Goal: Entertainment & Leisure: Consume media (video, audio)

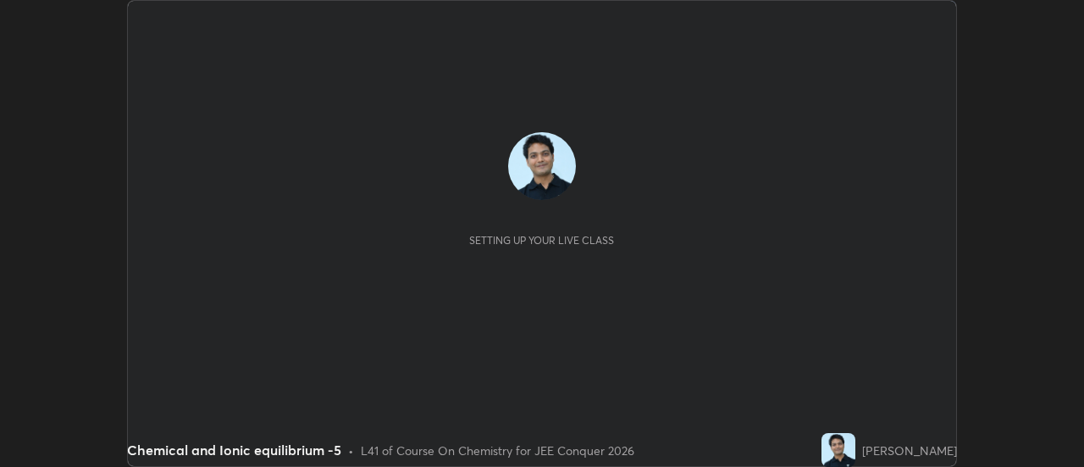
scroll to position [467, 1083]
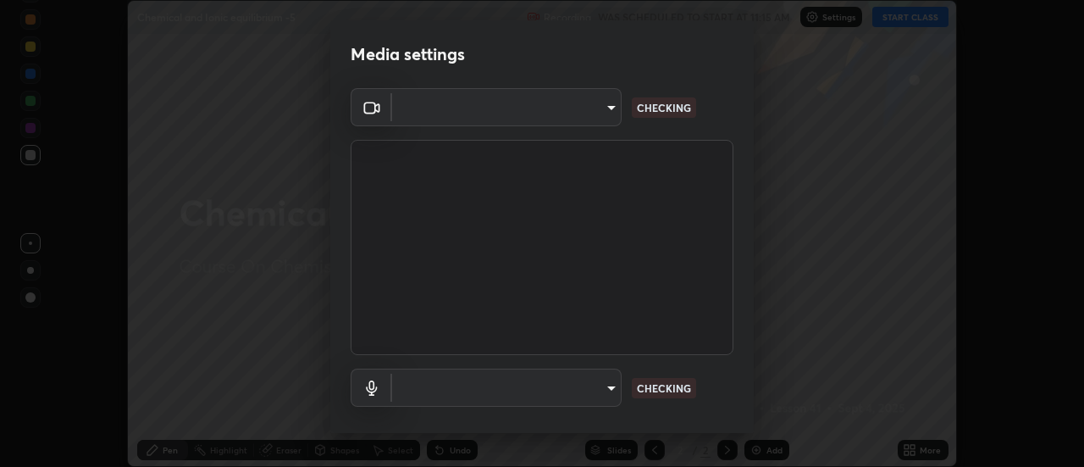
type input "ba4e03077e2635582450f5c2a4df2d3c0c16379ec4c919f063a5676b0e49f015"
type input "default"
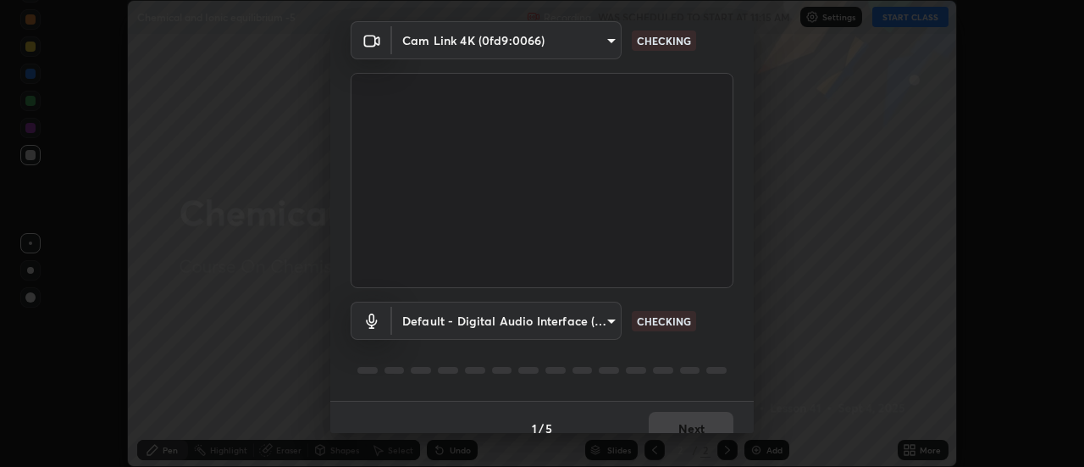
scroll to position [89, 0]
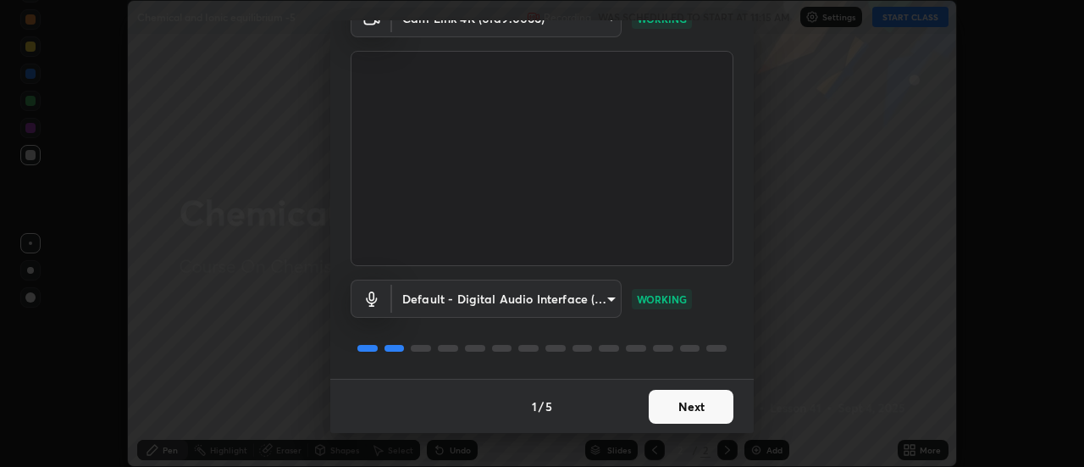
click at [691, 407] on button "Next" at bounding box center [691, 407] width 85 height 34
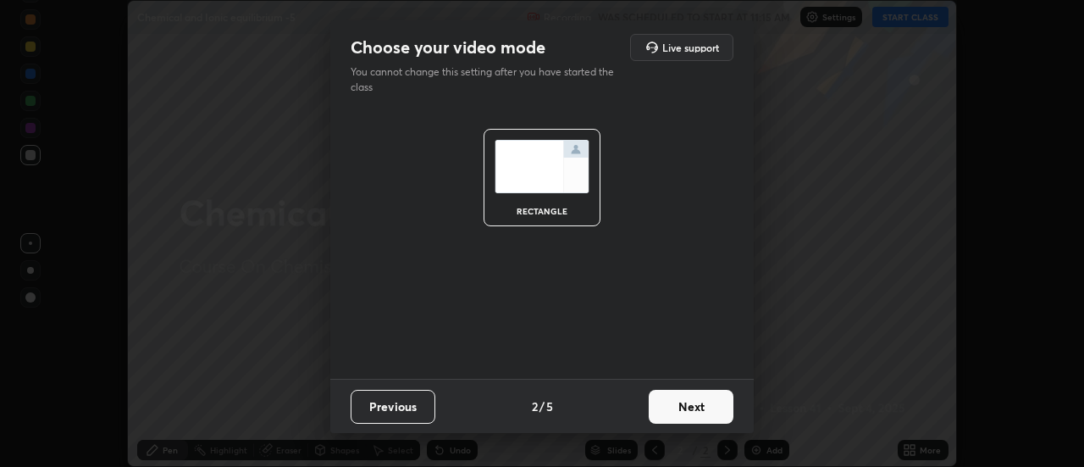
click at [691, 407] on button "Next" at bounding box center [691, 407] width 85 height 34
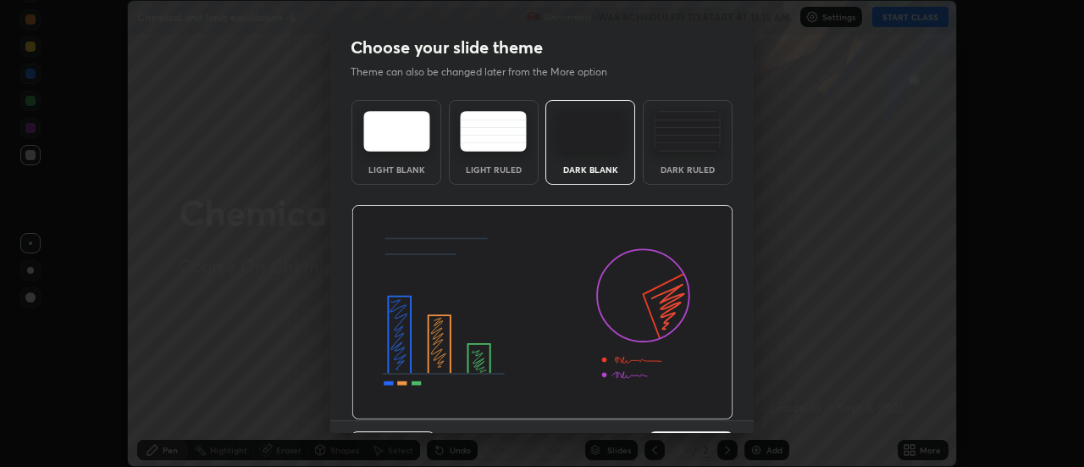
scroll to position [41, 0]
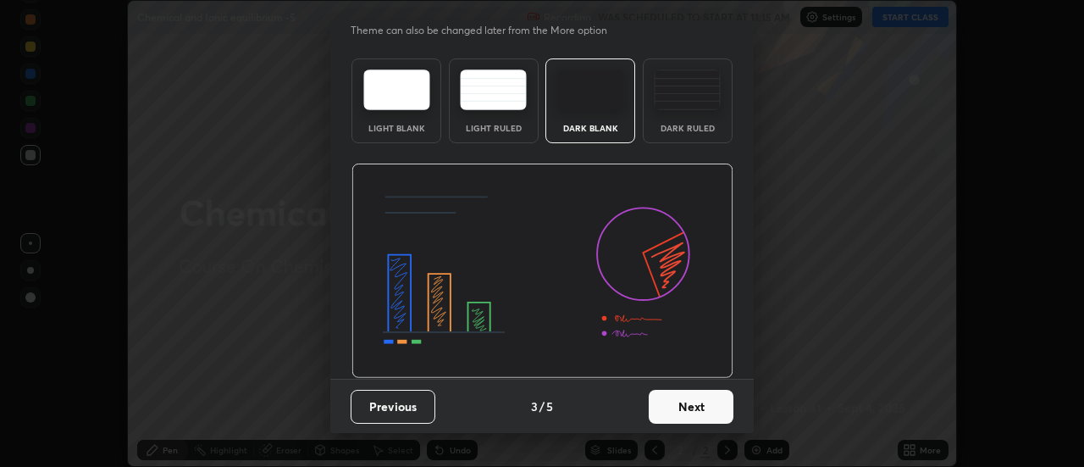
click at [691, 410] on button "Next" at bounding box center [691, 407] width 85 height 34
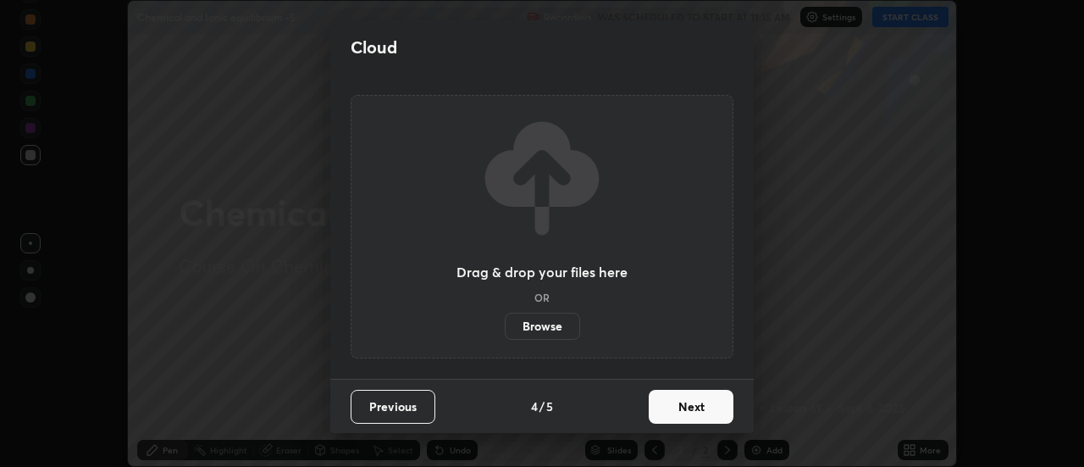
scroll to position [0, 0]
click at [697, 411] on button "Next" at bounding box center [691, 407] width 85 height 34
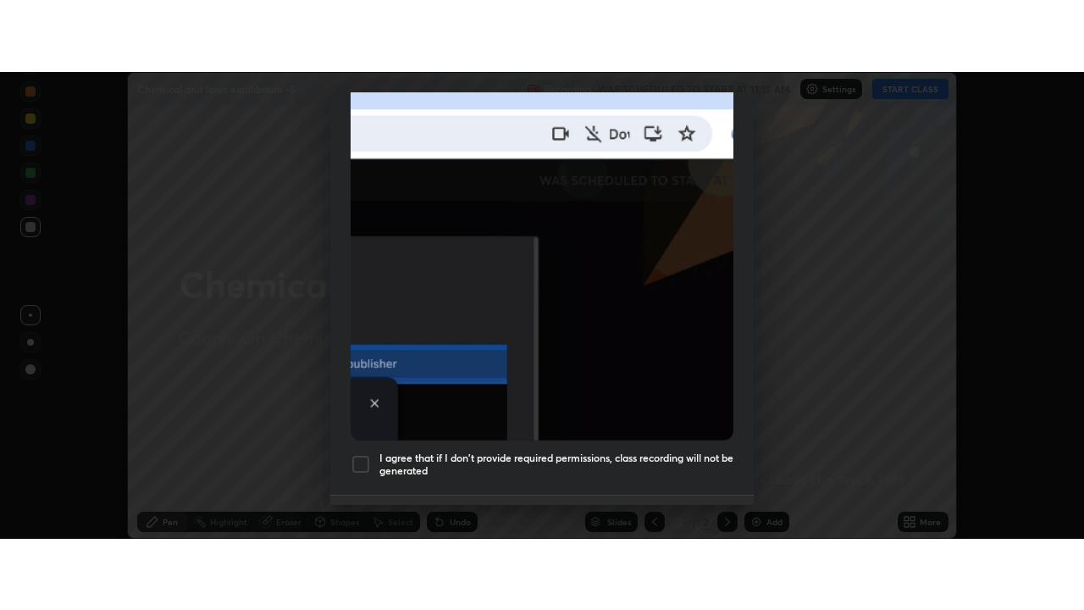
scroll to position [434, 0]
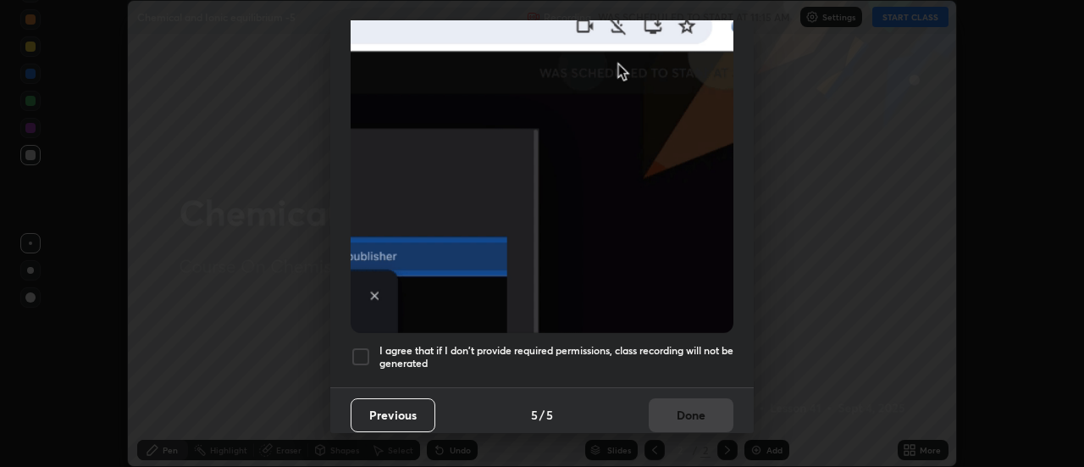
click at [363, 348] on div at bounding box center [361, 356] width 20 height 20
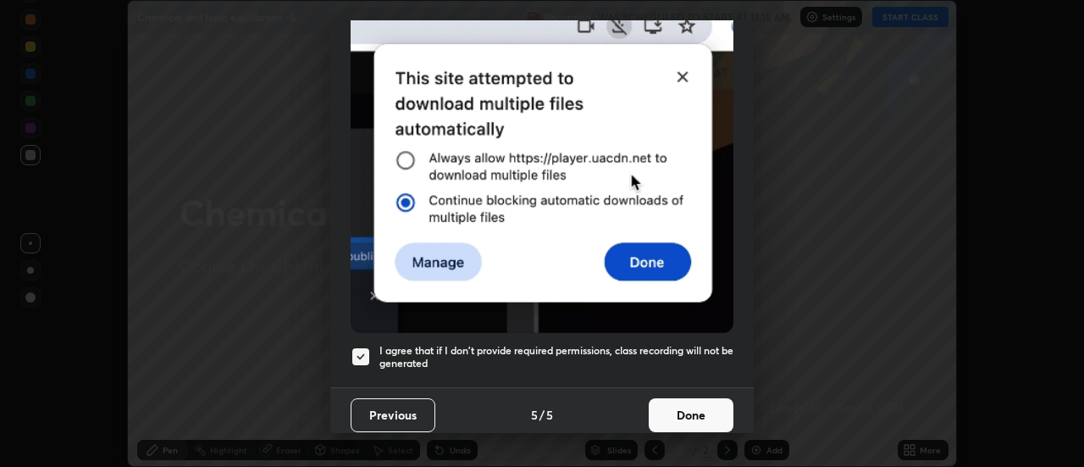
click at [684, 415] on button "Done" at bounding box center [691, 415] width 85 height 34
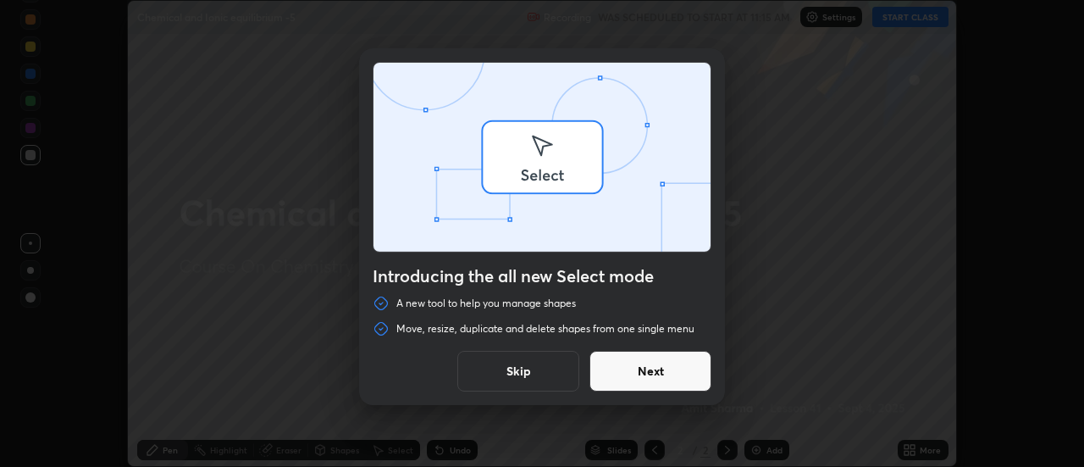
click at [915, 13] on div "Introducing the all new Select mode A new tool to help you manage shapes Move, …" at bounding box center [542, 233] width 1084 height 467
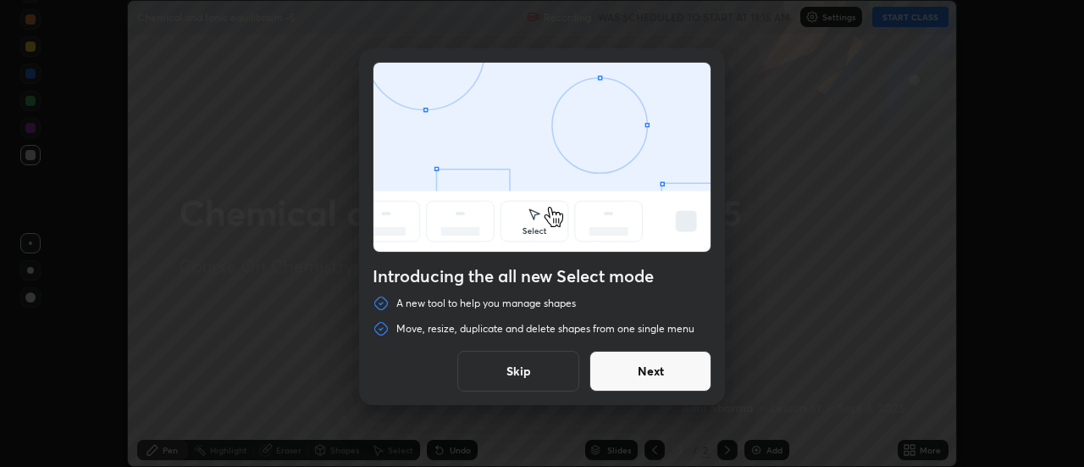
click at [552, 373] on button "Skip" at bounding box center [518, 371] width 122 height 41
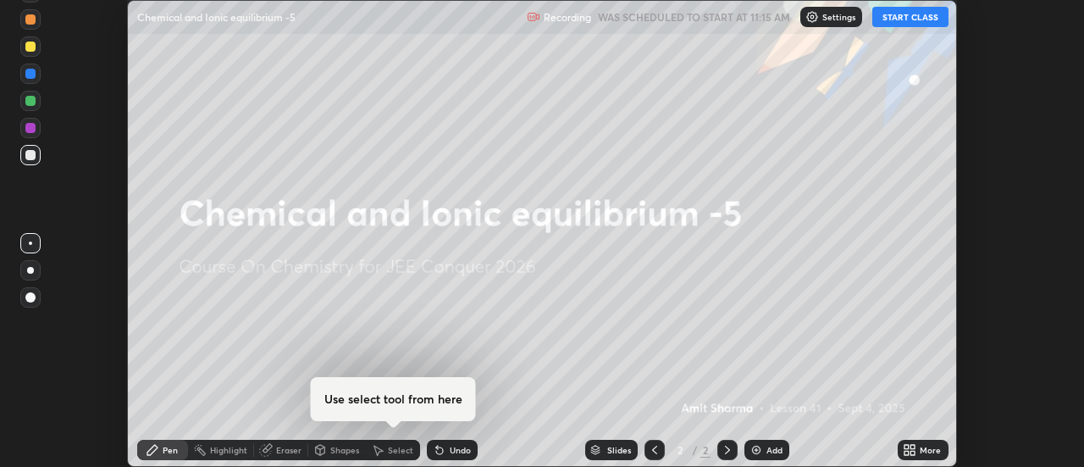
click at [910, 14] on button "START CLASS" at bounding box center [910, 17] width 76 height 20
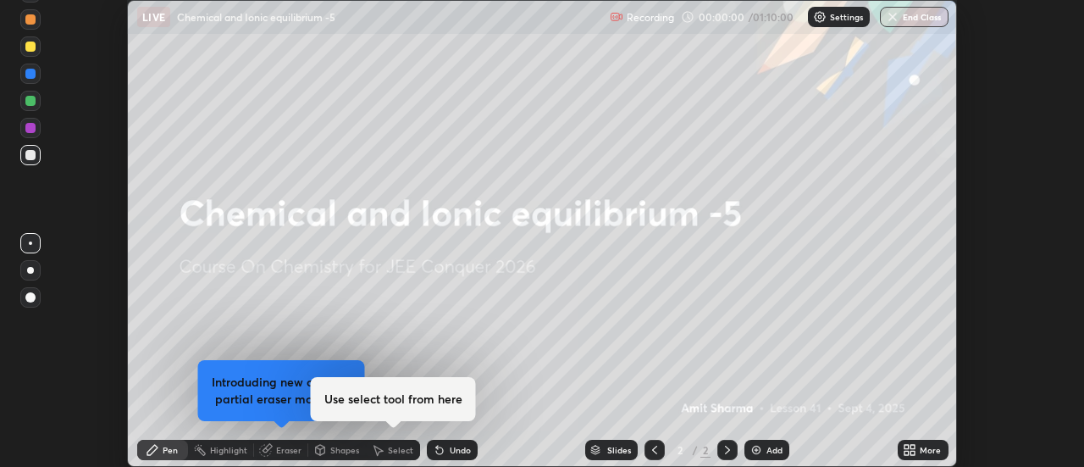
click at [912, 450] on icon at bounding box center [910, 450] width 14 height 14
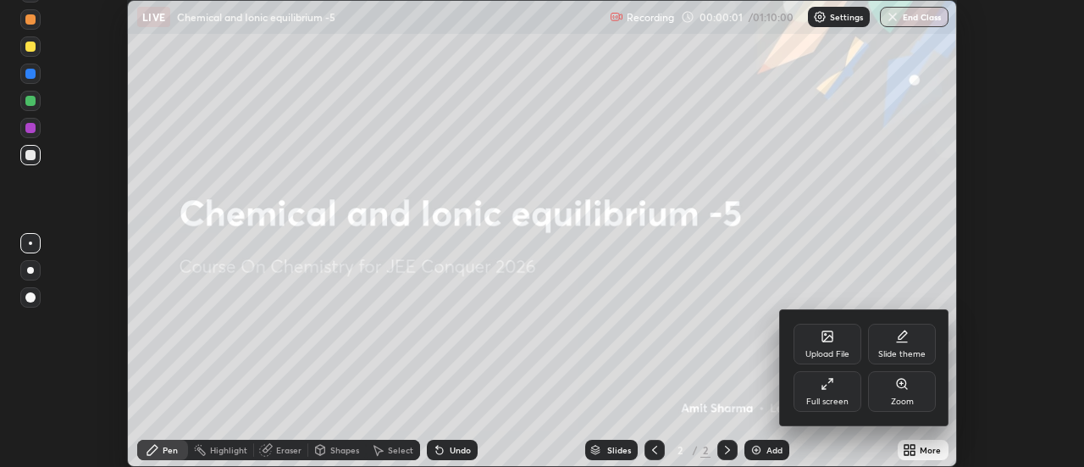
click at [837, 389] on div "Full screen" at bounding box center [828, 391] width 68 height 41
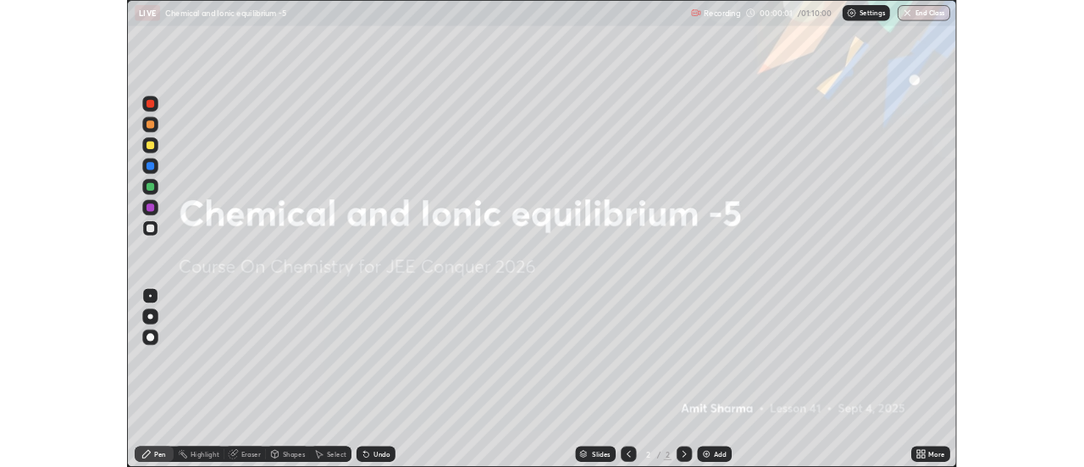
scroll to position [610, 1084]
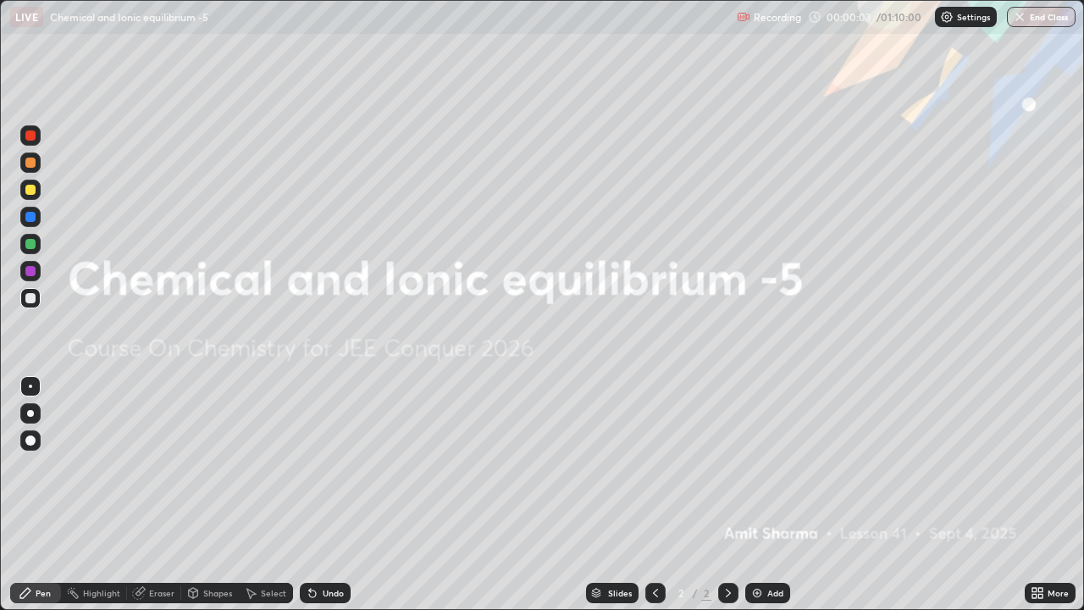
click at [766, 466] on div "Add" at bounding box center [767, 593] width 45 height 20
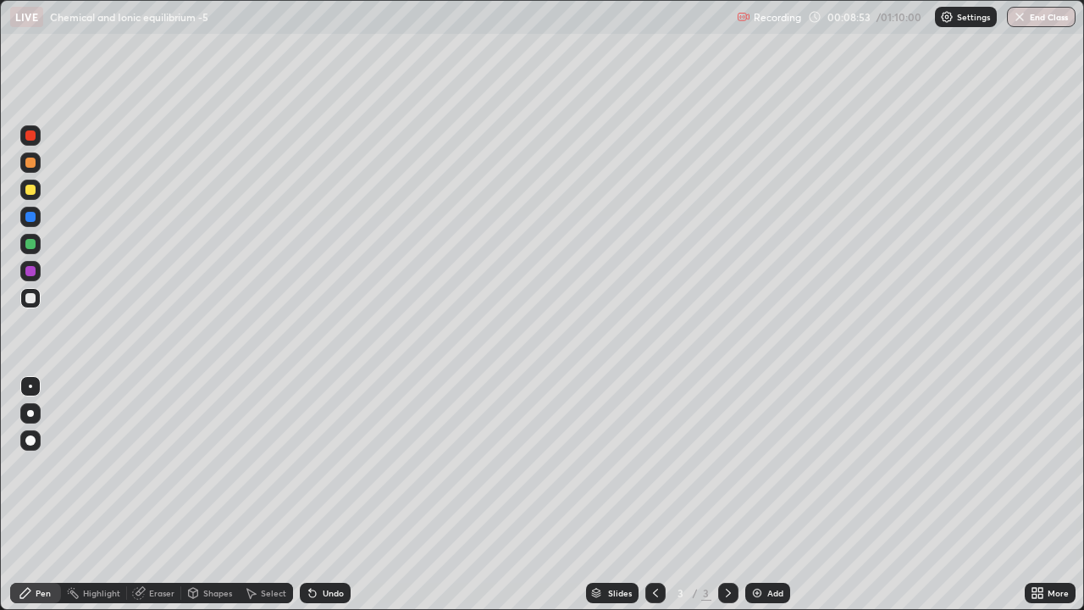
click at [769, 466] on div "Add" at bounding box center [767, 593] width 45 height 20
click at [163, 466] on div "Eraser" at bounding box center [154, 593] width 54 height 20
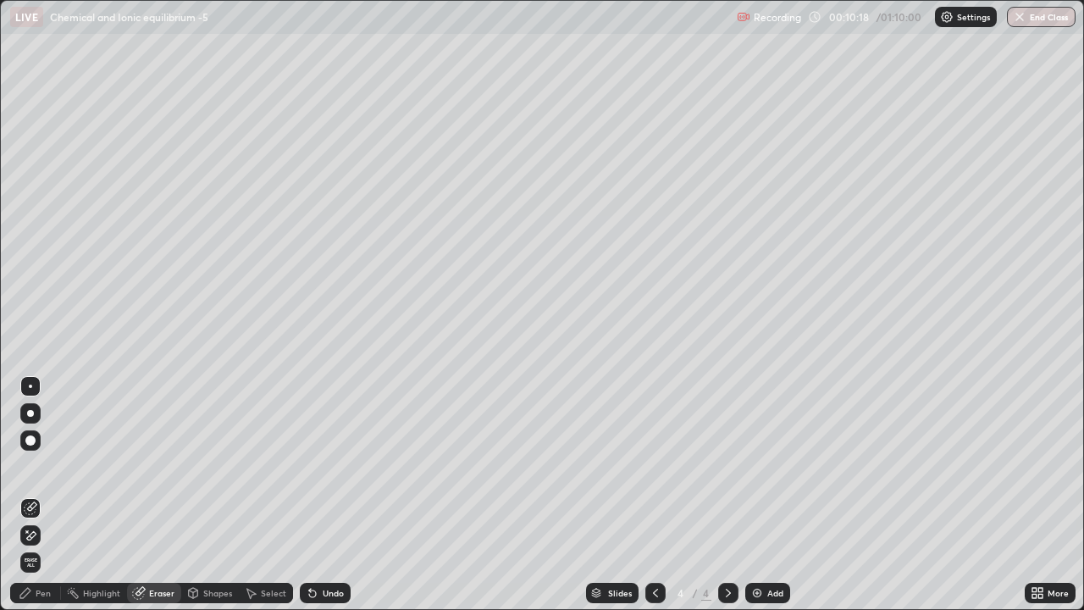
click at [43, 466] on div "Pen" at bounding box center [43, 593] width 15 height 8
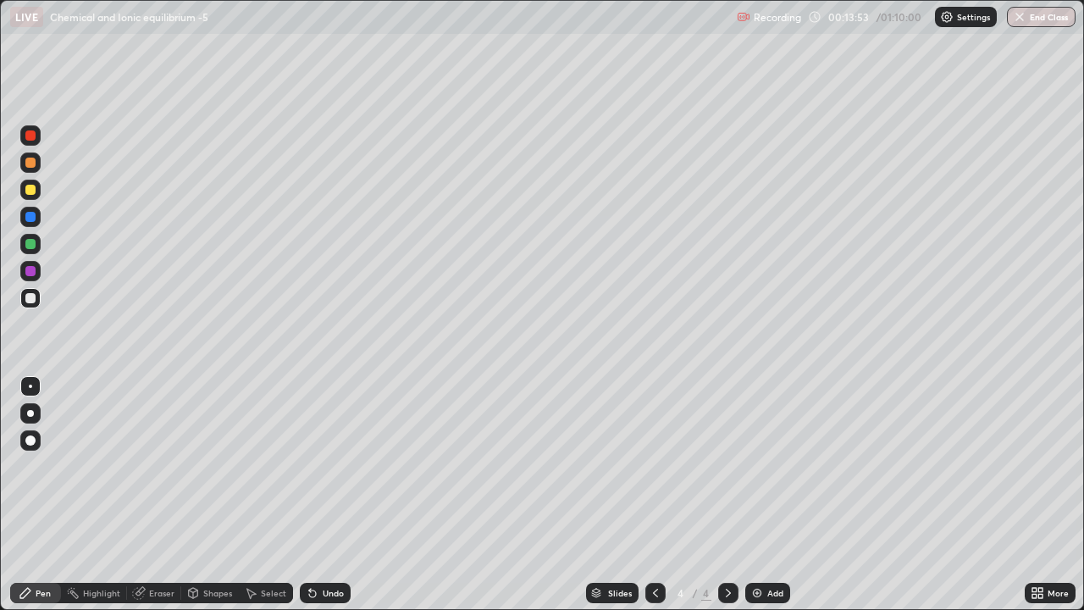
click at [770, 466] on div "Add" at bounding box center [775, 593] width 16 height 8
click at [37, 191] on div at bounding box center [30, 190] width 20 height 20
click at [36, 301] on div at bounding box center [30, 298] width 20 height 20
click at [772, 466] on div "Add" at bounding box center [775, 593] width 16 height 8
click at [34, 191] on div at bounding box center [30, 190] width 10 height 10
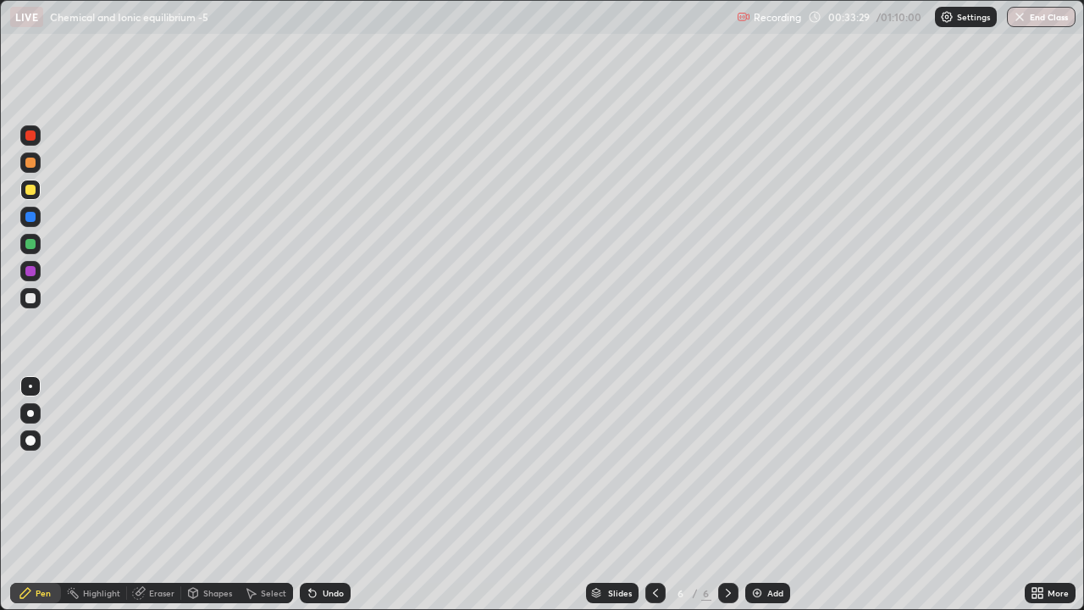
click at [31, 298] on div at bounding box center [30, 298] width 10 height 10
click at [326, 466] on div "Undo" at bounding box center [325, 593] width 51 height 20
click at [325, 466] on div "Undo" at bounding box center [325, 593] width 51 height 20
click at [662, 466] on div at bounding box center [655, 593] width 20 height 20
click at [729, 466] on div at bounding box center [728, 593] width 20 height 20
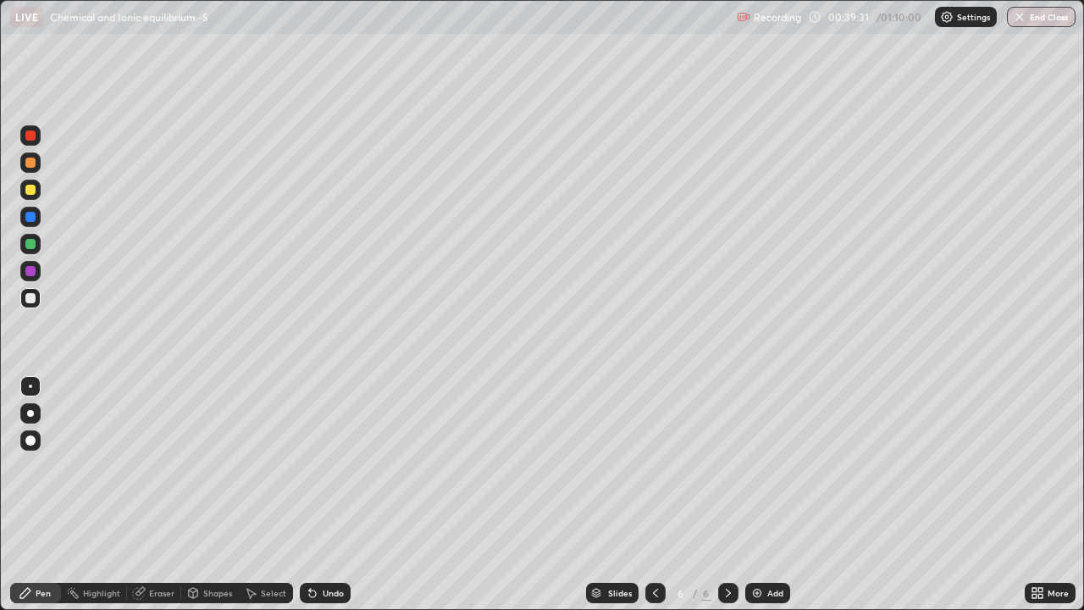
click at [772, 466] on div "Add" at bounding box center [775, 593] width 16 height 8
click at [31, 190] on div at bounding box center [30, 190] width 10 height 10
click at [30, 302] on div at bounding box center [30, 298] width 10 height 10
click at [30, 272] on div at bounding box center [30, 271] width 10 height 10
click at [34, 298] on div at bounding box center [30, 298] width 10 height 10
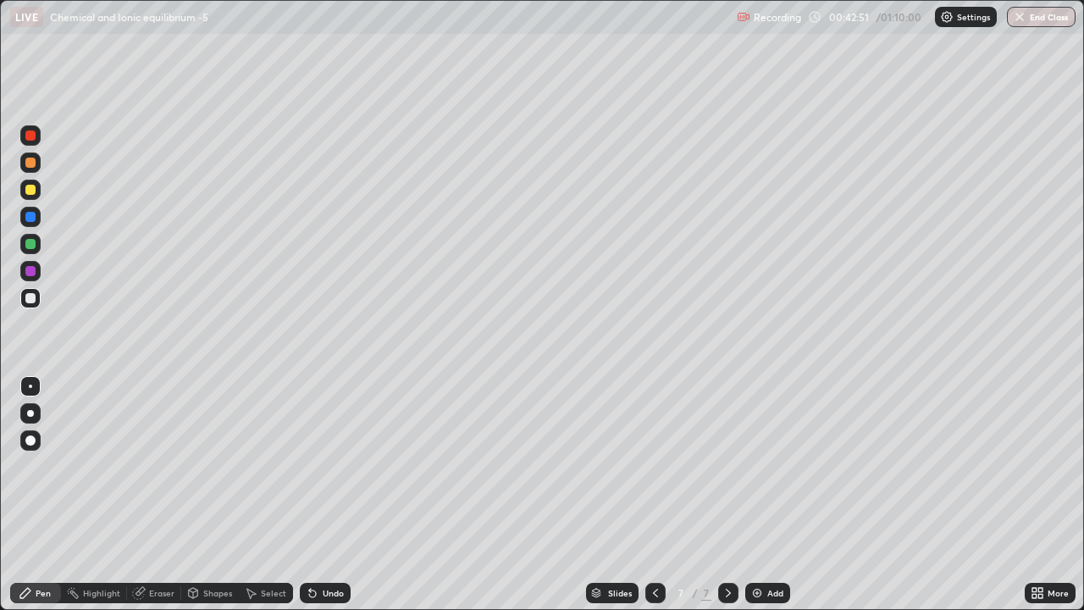
click at [37, 274] on div at bounding box center [30, 271] width 20 height 20
click at [767, 466] on div "Add" at bounding box center [775, 593] width 16 height 8
click at [35, 192] on div at bounding box center [30, 190] width 10 height 10
click at [654, 466] on icon at bounding box center [656, 593] width 14 height 14
click at [733, 466] on icon at bounding box center [729, 593] width 14 height 14
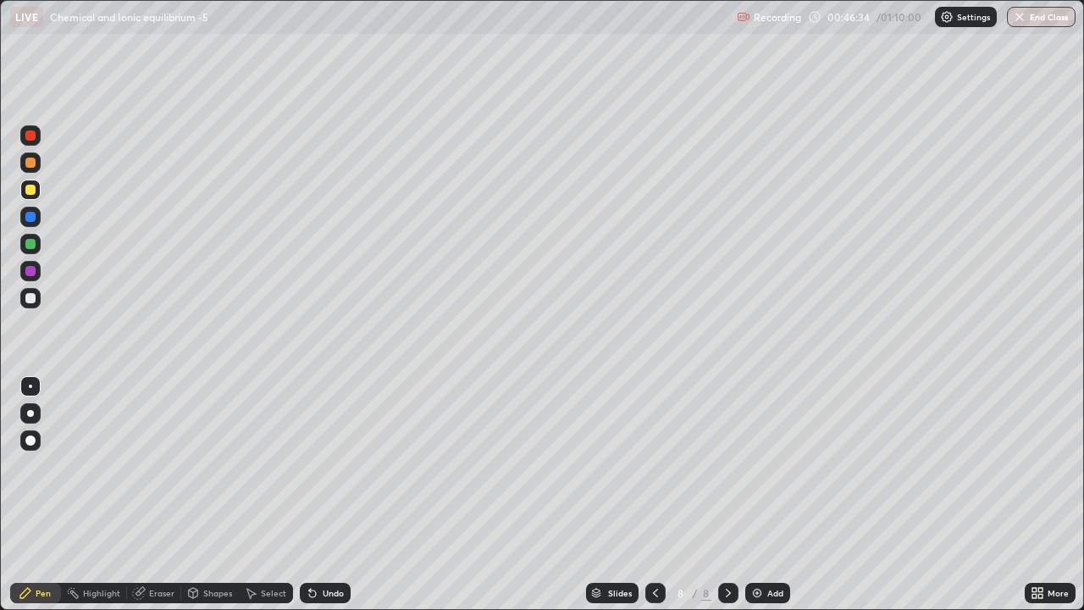
click at [34, 300] on div at bounding box center [30, 298] width 10 height 10
click at [759, 466] on div "Add" at bounding box center [767, 593] width 45 height 20
click at [152, 466] on div "Eraser" at bounding box center [161, 593] width 25 height 8
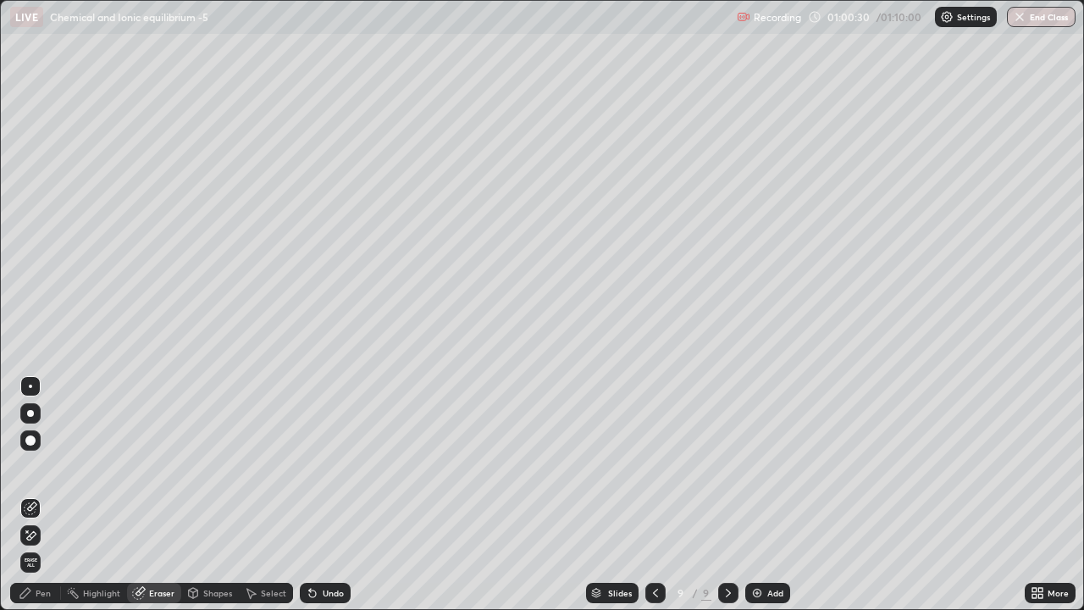
click at [50, 466] on div "Pen" at bounding box center [43, 593] width 15 height 8
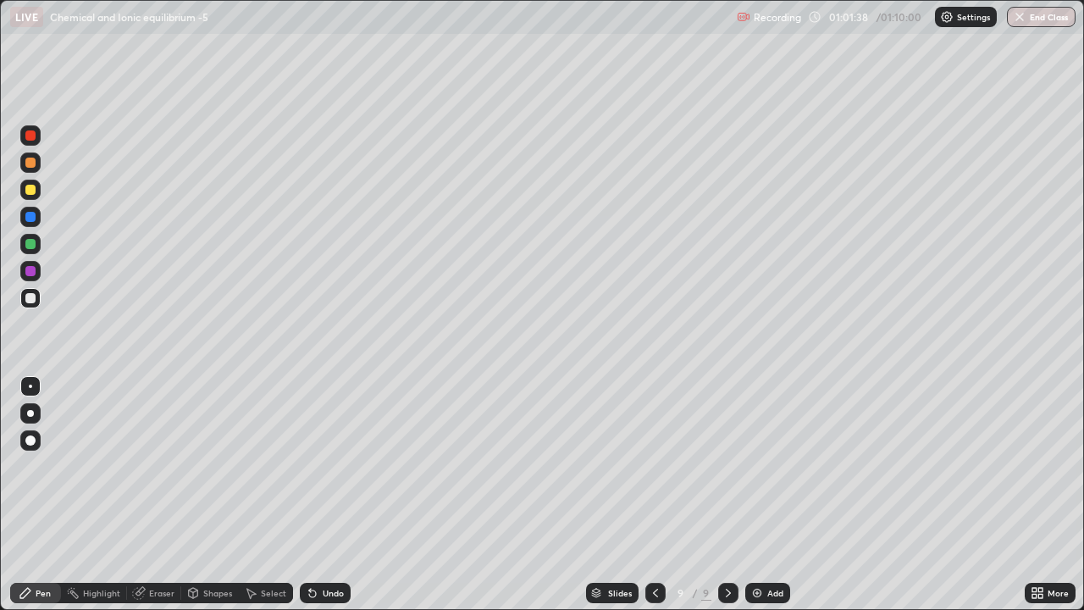
click at [655, 466] on icon at bounding box center [656, 593] width 14 height 14
click at [735, 466] on div at bounding box center [728, 593] width 20 height 20
click at [765, 466] on div "Add" at bounding box center [767, 593] width 45 height 20
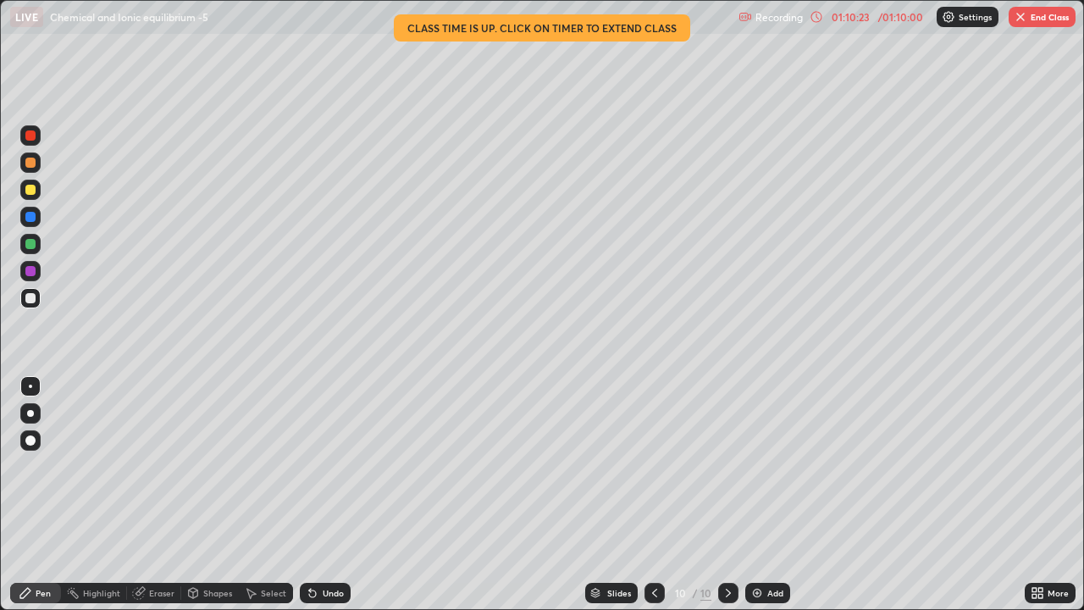
click at [1043, 15] on button "End Class" at bounding box center [1042, 17] width 67 height 20
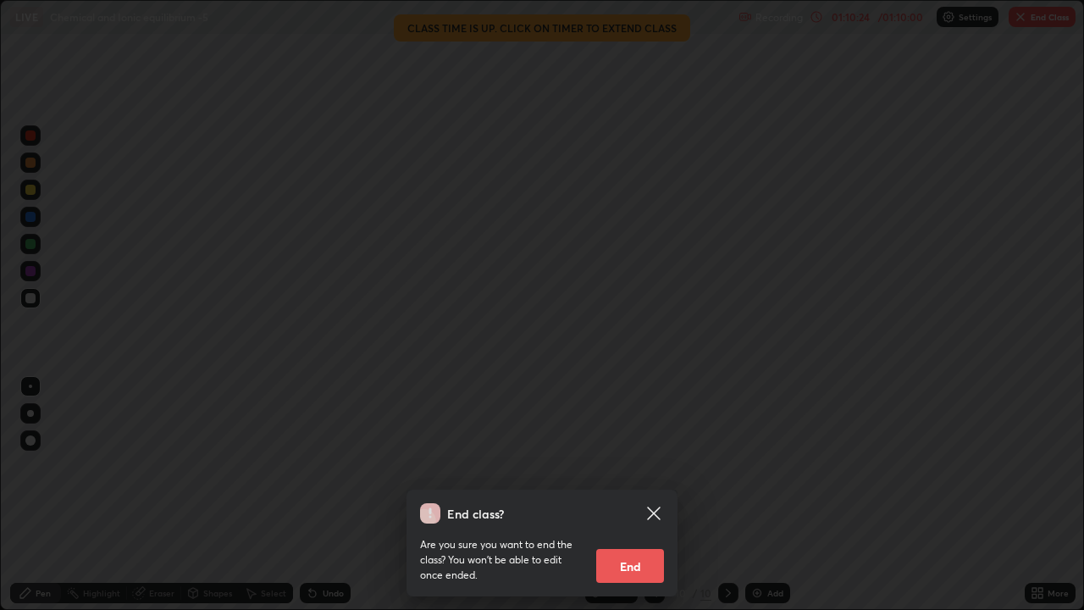
click at [649, 466] on button "End" at bounding box center [630, 566] width 68 height 34
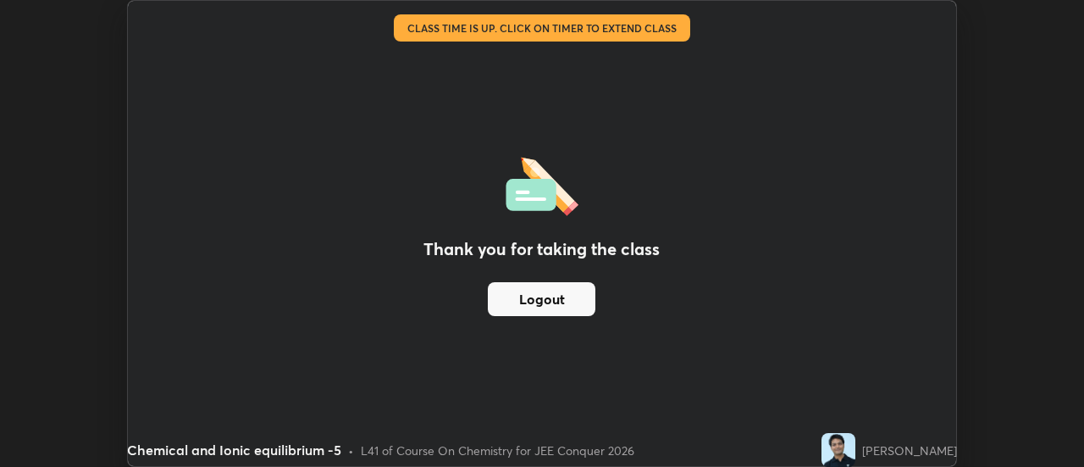
scroll to position [84221, 83604]
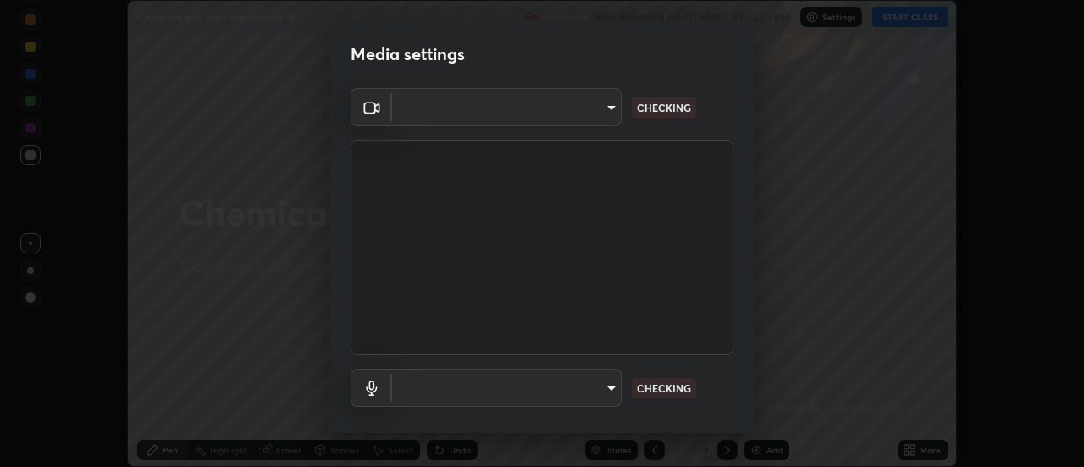
scroll to position [89, 0]
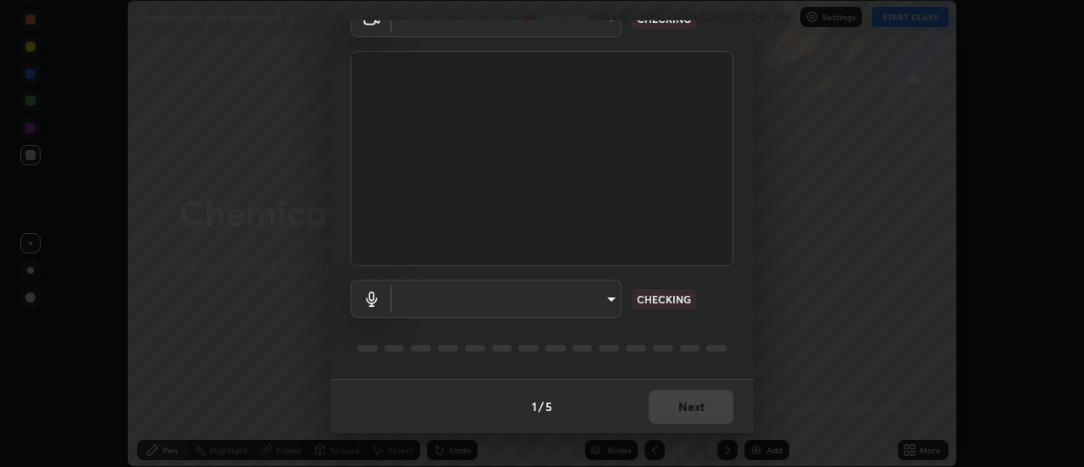
type input "ba4e03077e2635582450f5c2a4df2d3c0c16379ec4c919f063a5676b0e49f015"
type input "default"
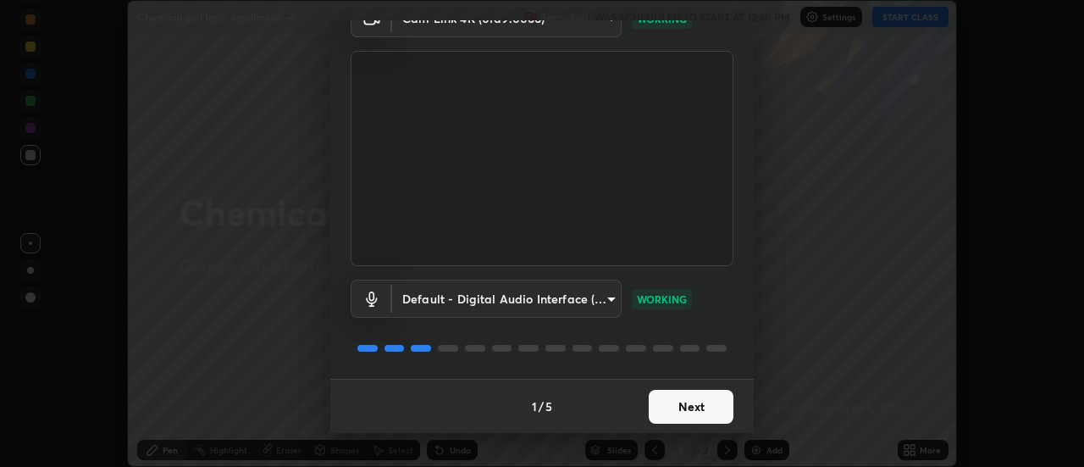
click at [698, 412] on button "Next" at bounding box center [691, 407] width 85 height 34
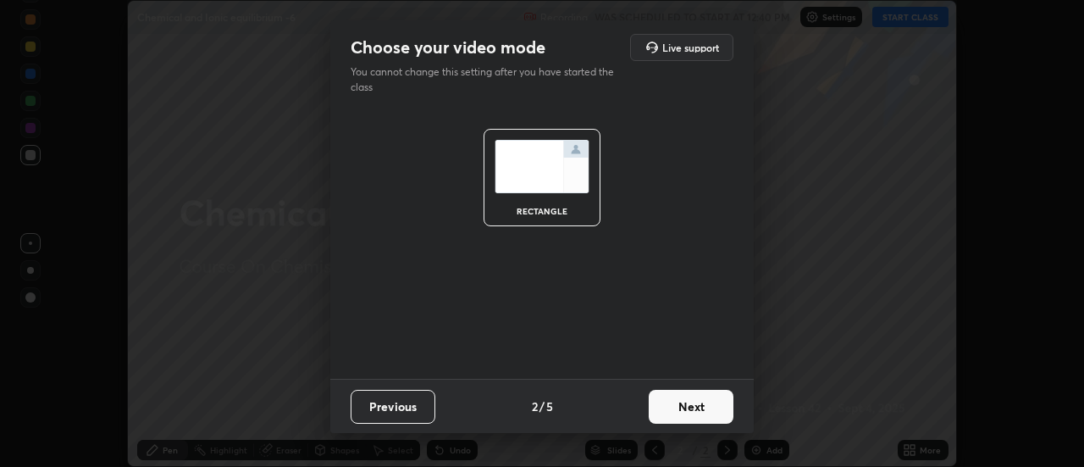
click at [701, 411] on button "Next" at bounding box center [691, 407] width 85 height 34
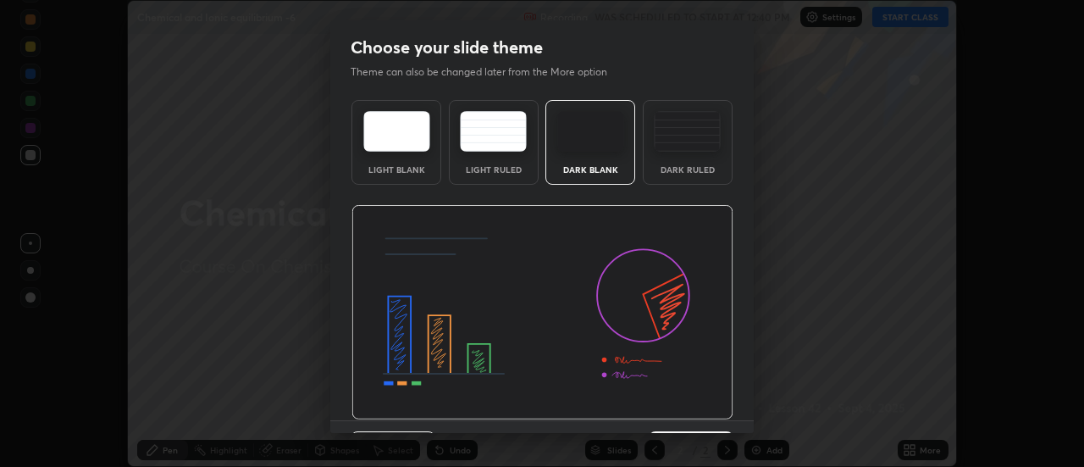
scroll to position [41, 0]
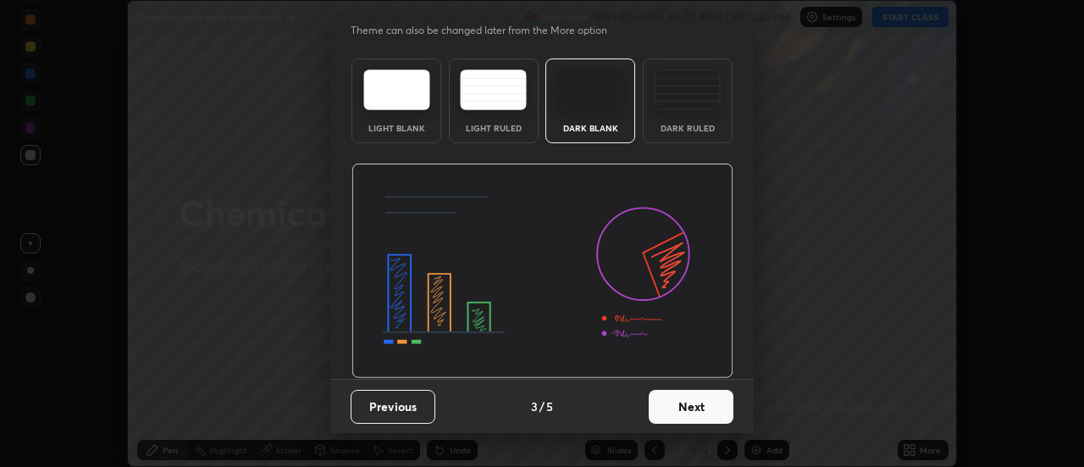
click at [691, 402] on button "Next" at bounding box center [691, 407] width 85 height 34
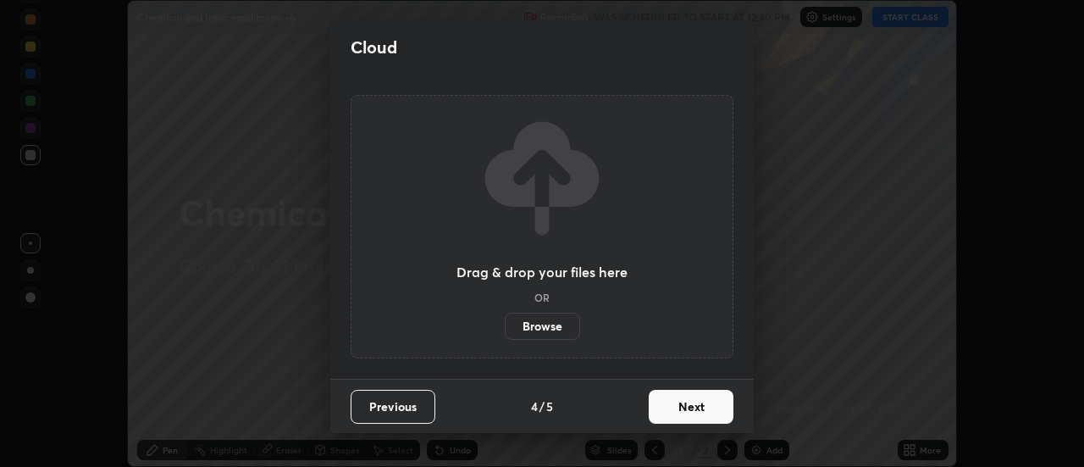
scroll to position [0, 0]
click at [691, 409] on button "Next" at bounding box center [691, 407] width 85 height 34
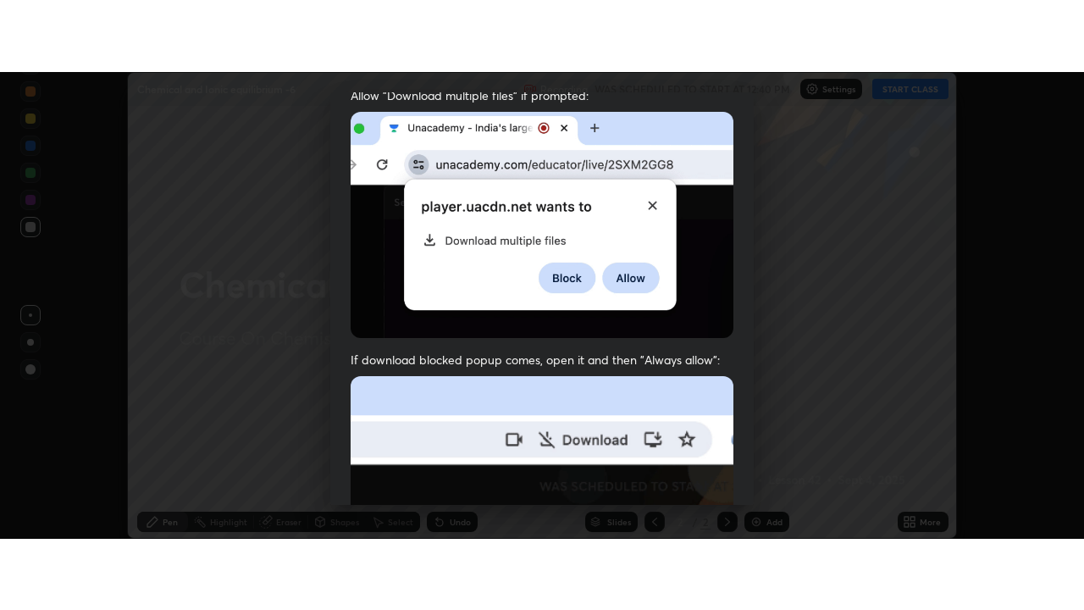
scroll to position [434, 0]
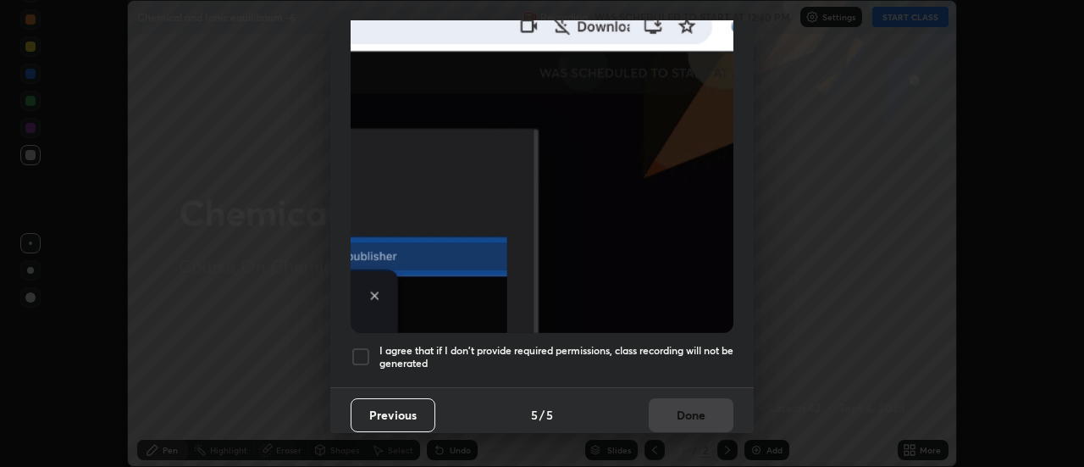
click at [363, 349] on div at bounding box center [361, 356] width 20 height 20
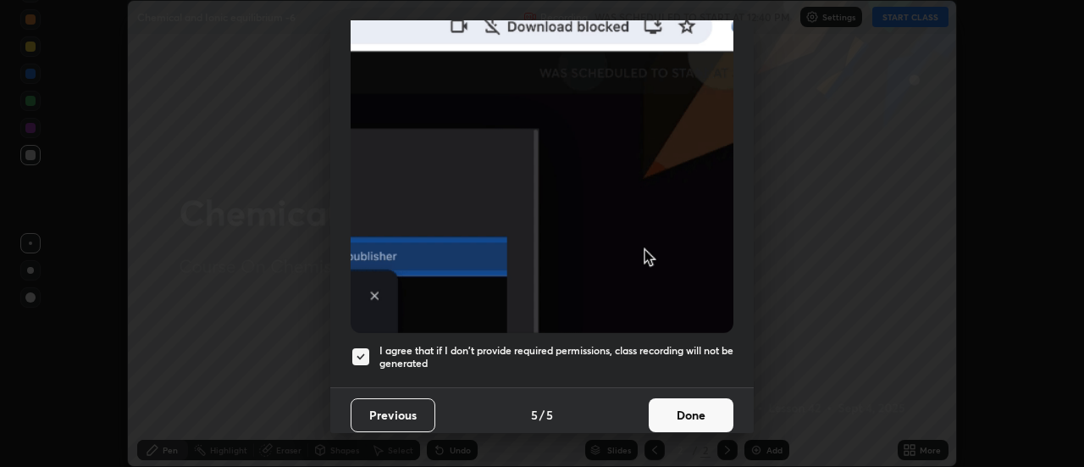
click at [678, 408] on button "Done" at bounding box center [691, 415] width 85 height 34
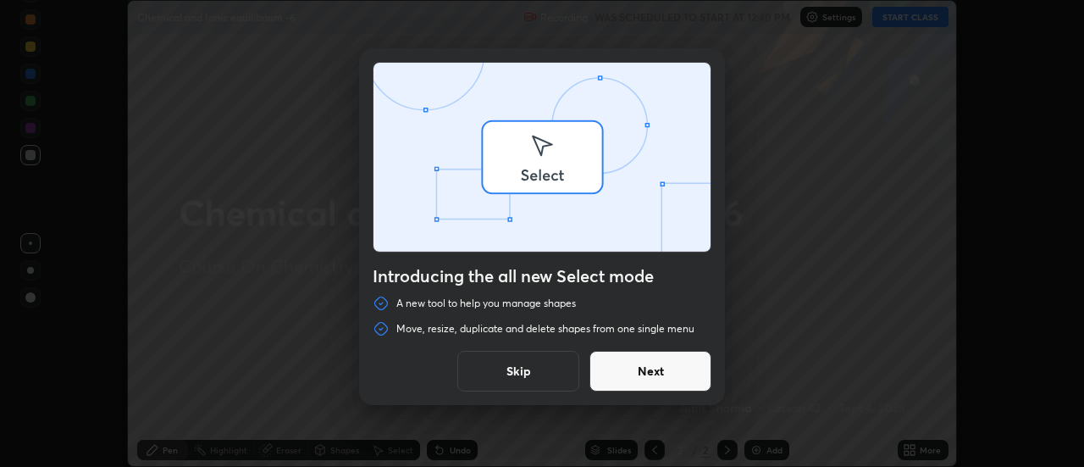
click at [910, 20] on div "Introducing the all new Select mode A new tool to help you manage shapes Move, …" at bounding box center [542, 233] width 1084 height 467
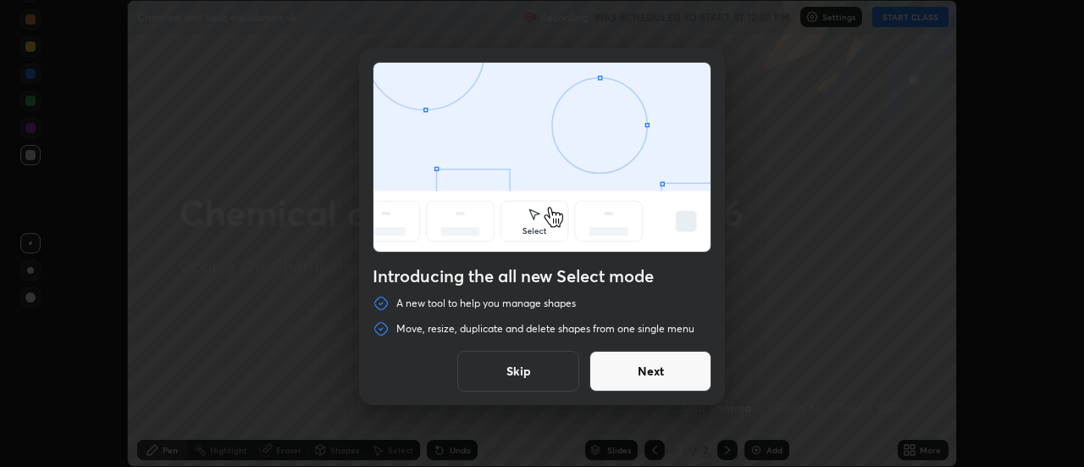
click at [561, 366] on button "Skip" at bounding box center [518, 371] width 122 height 41
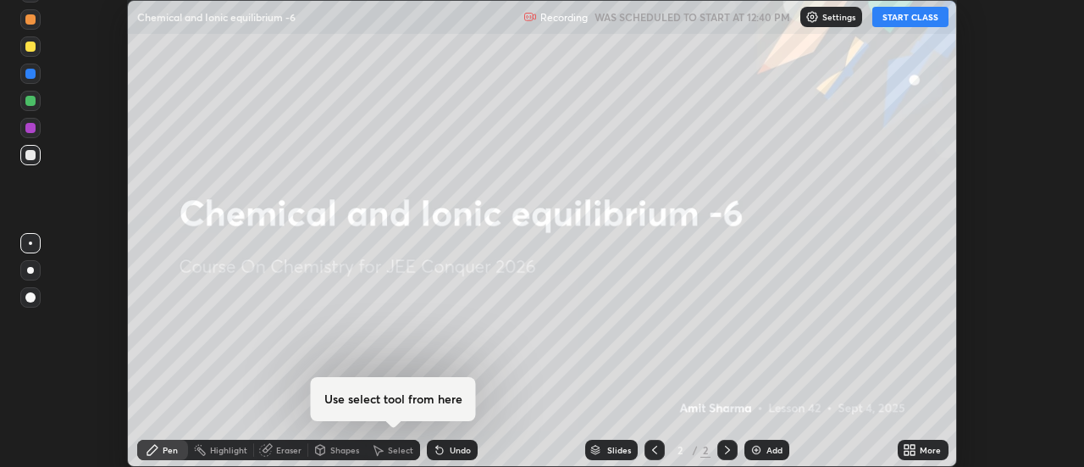
click at [915, 21] on button "START CLASS" at bounding box center [910, 17] width 76 height 20
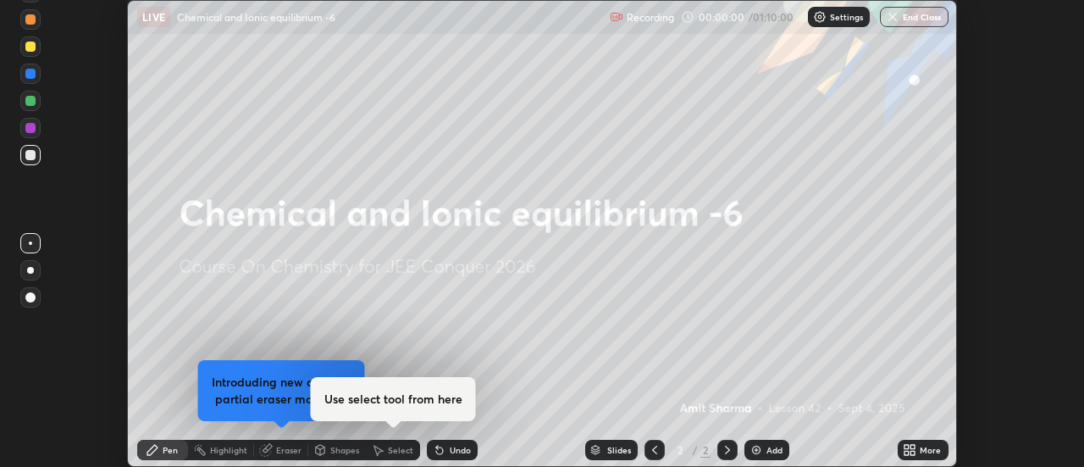
click at [923, 448] on div "More" at bounding box center [930, 449] width 21 height 8
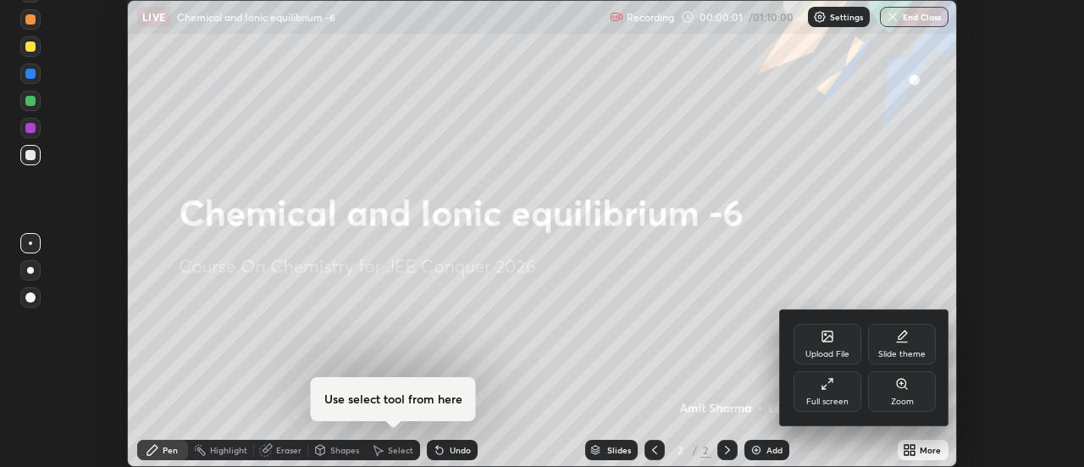
click at [842, 390] on div "Full screen" at bounding box center [828, 391] width 68 height 41
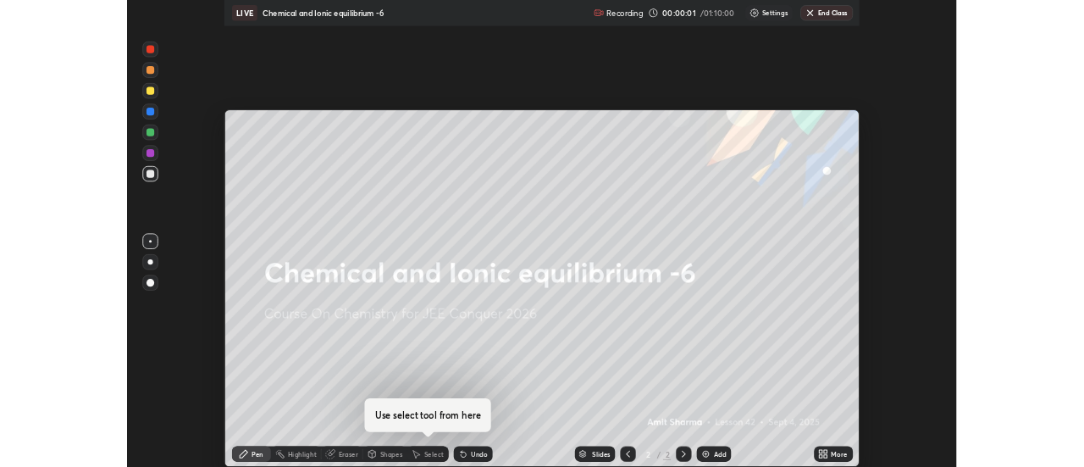
scroll to position [610, 1084]
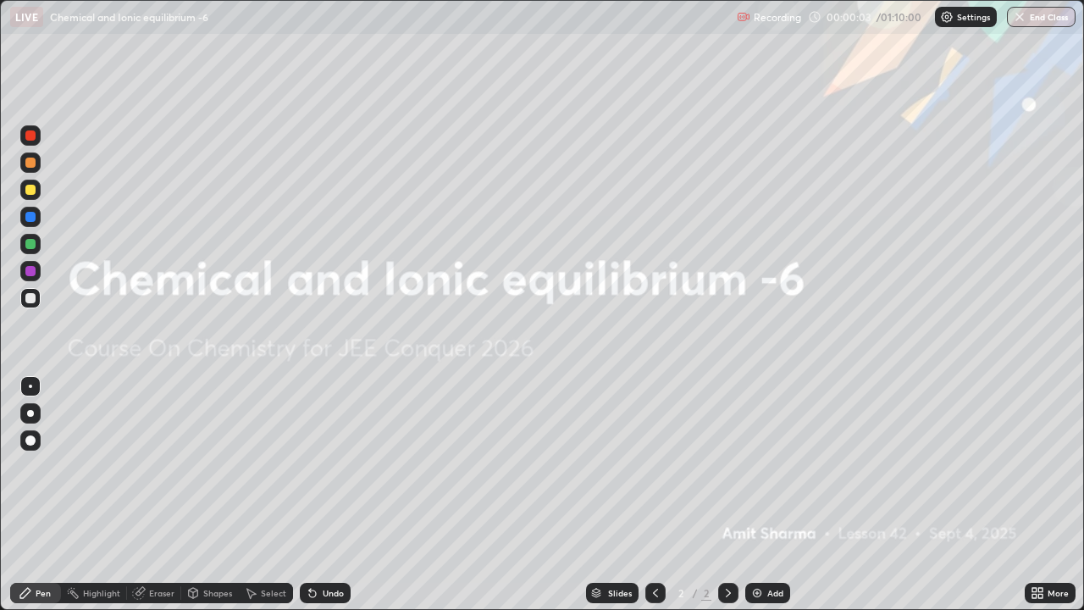
click at [764, 466] on div "Add" at bounding box center [767, 593] width 45 height 20
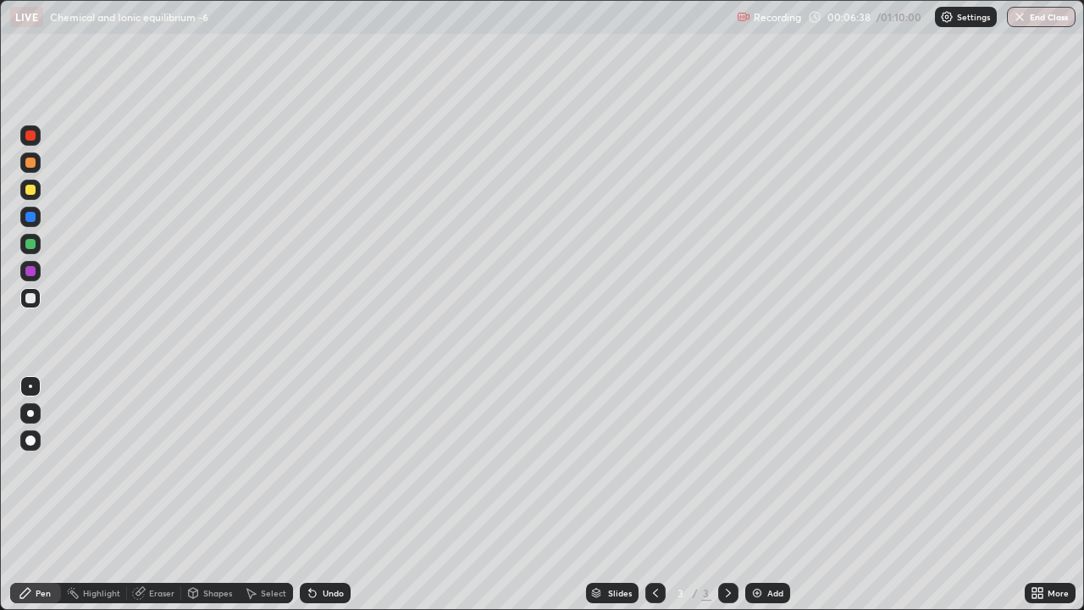
click at [38, 188] on div at bounding box center [30, 190] width 20 height 20
click at [158, 466] on div "Eraser" at bounding box center [161, 593] width 25 height 8
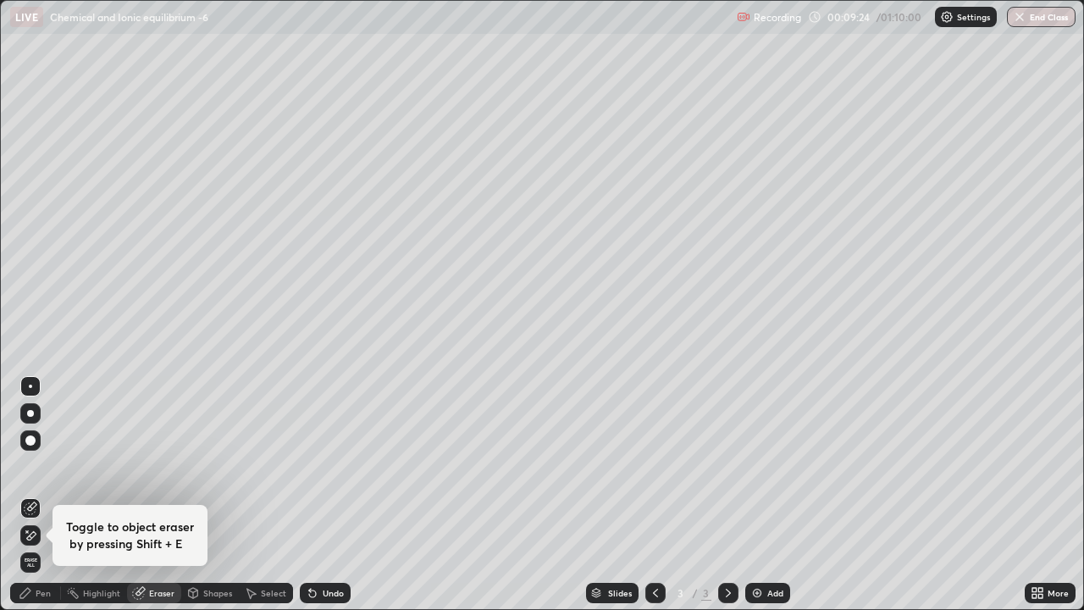
click at [44, 466] on div "Pen" at bounding box center [43, 593] width 15 height 8
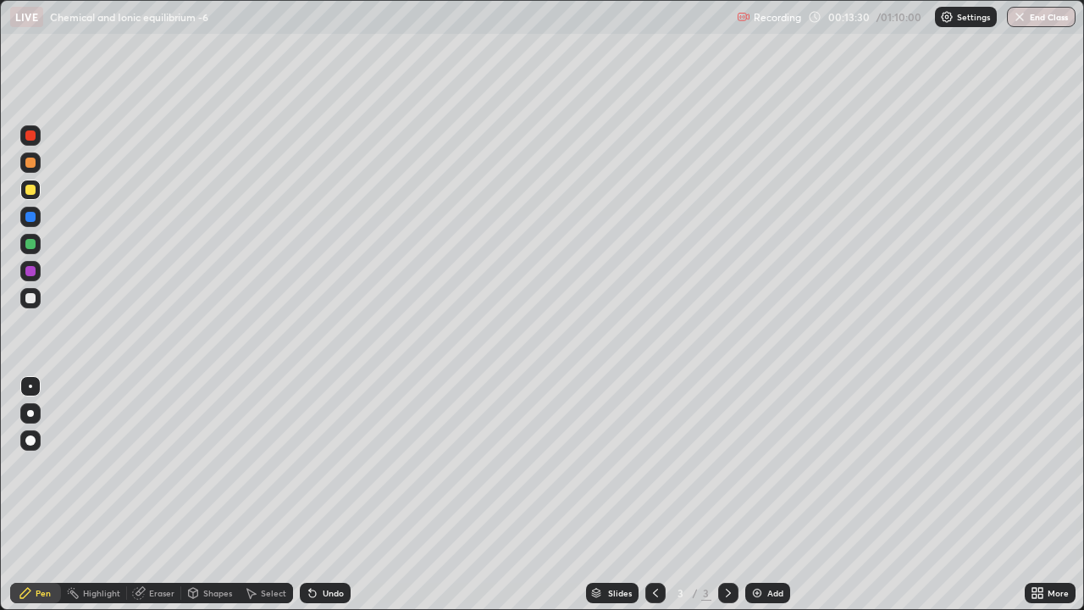
click at [765, 466] on div "Add" at bounding box center [767, 593] width 45 height 20
click at [31, 298] on div at bounding box center [30, 298] width 10 height 10
click at [770, 466] on div "Add" at bounding box center [767, 593] width 45 height 20
click at [37, 191] on div at bounding box center [30, 190] width 20 height 20
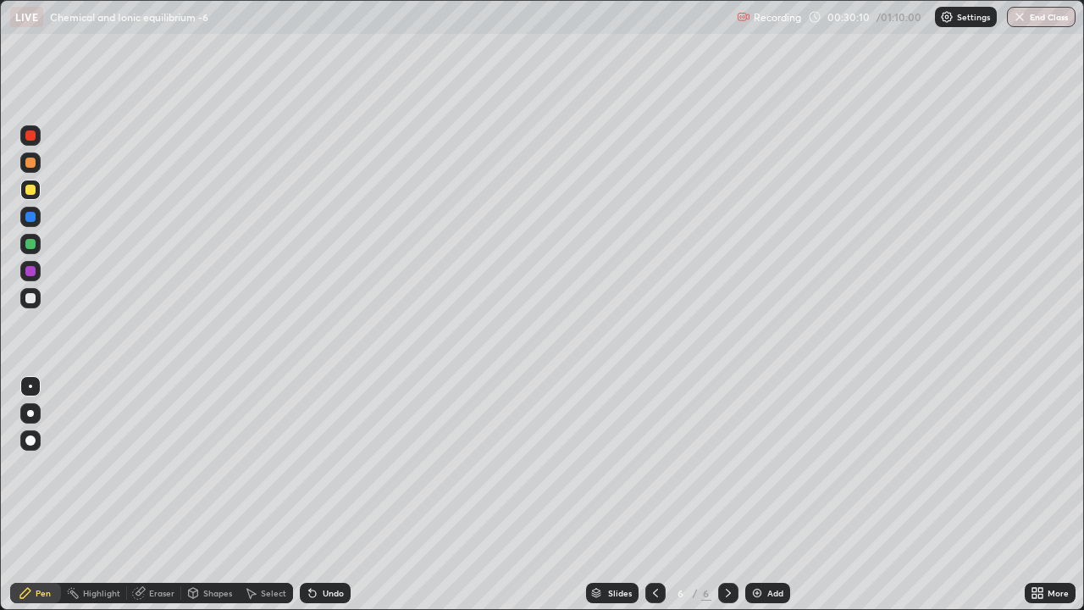
click at [37, 303] on div at bounding box center [30, 298] width 20 height 20
click at [34, 192] on div at bounding box center [30, 190] width 10 height 10
click at [24, 276] on div at bounding box center [30, 271] width 20 height 20
click at [760, 466] on img at bounding box center [757, 593] width 14 height 14
click at [30, 299] on div at bounding box center [30, 298] width 10 height 10
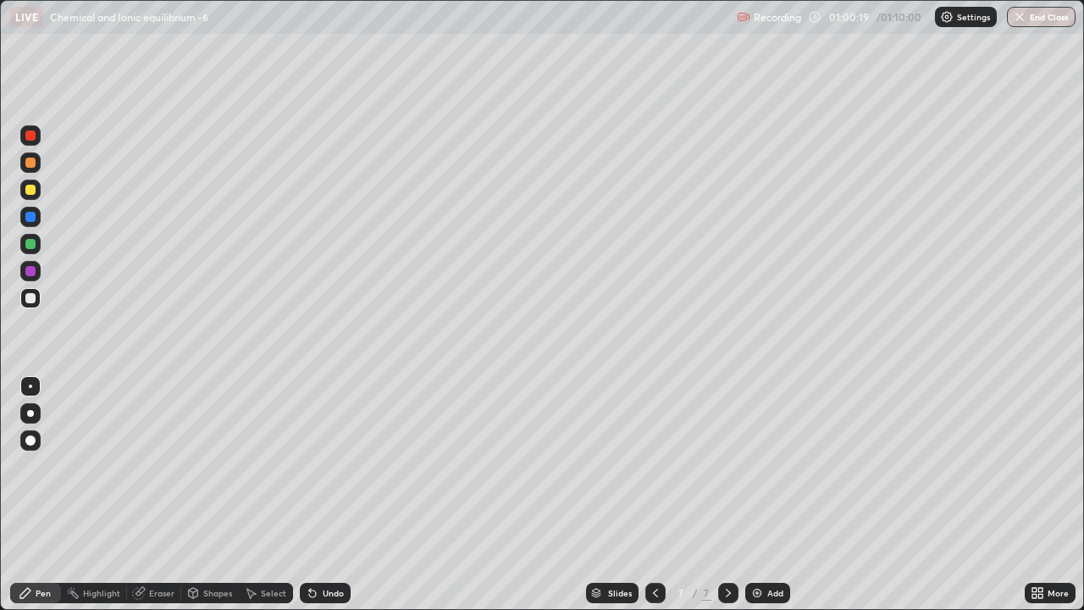
click at [36, 297] on div at bounding box center [30, 298] width 20 height 20
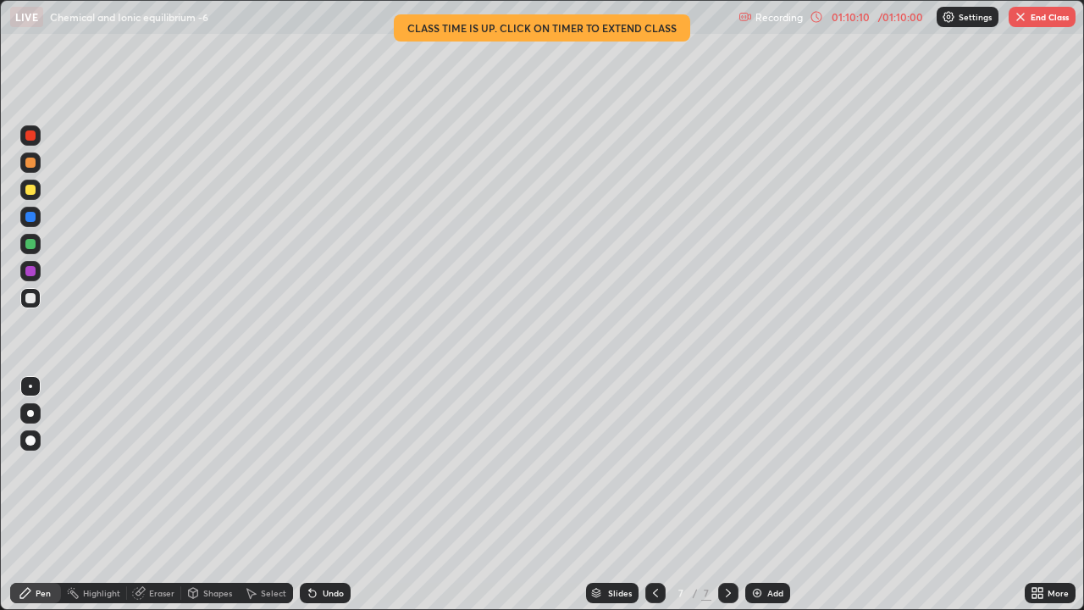
click at [1026, 15] on img "button" at bounding box center [1021, 17] width 14 height 14
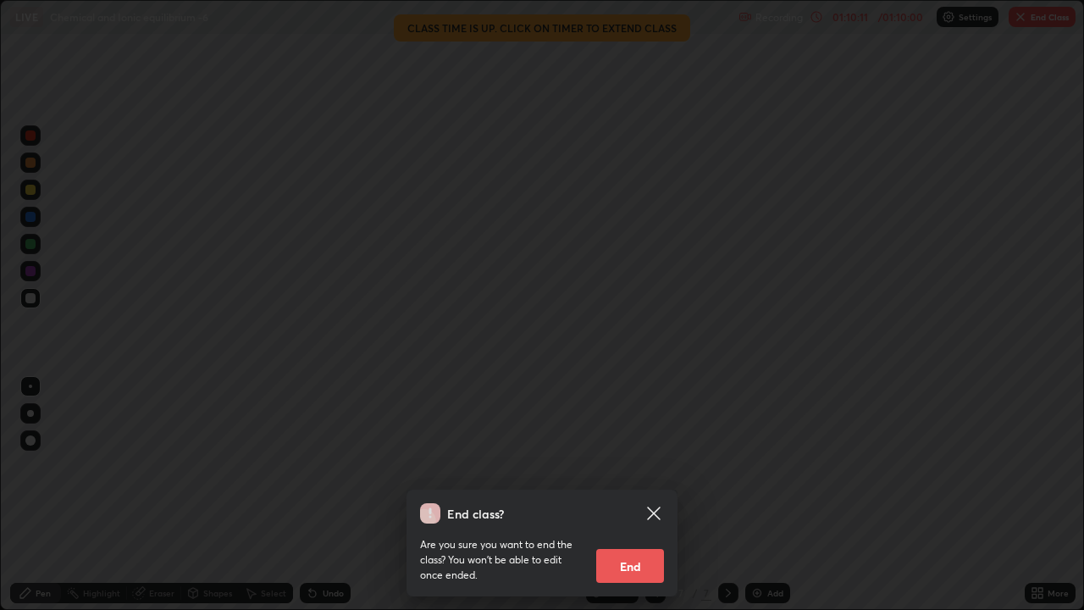
click at [633, 466] on button "End" at bounding box center [630, 566] width 68 height 34
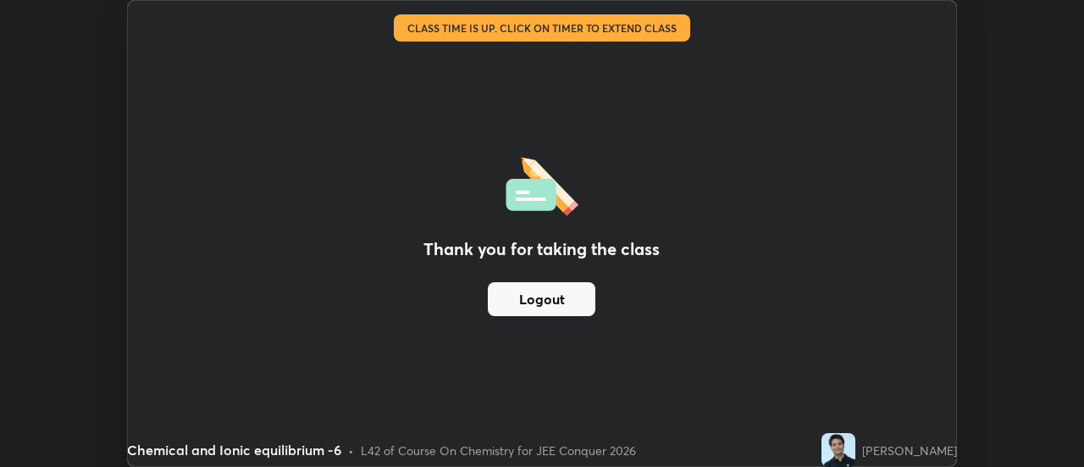
scroll to position [84221, 83604]
